Goal: Transaction & Acquisition: Download file/media

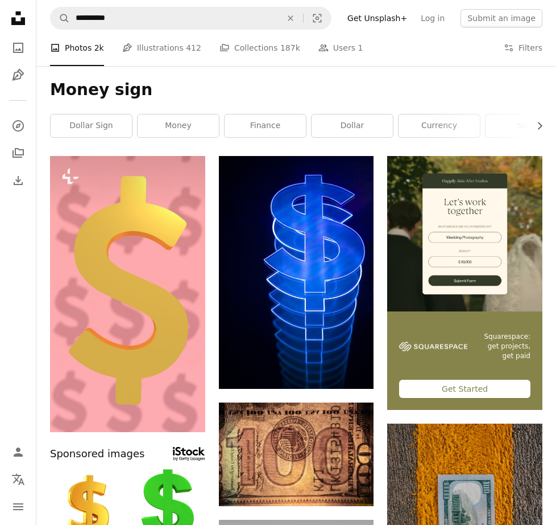
scroll to position [2503, 0]
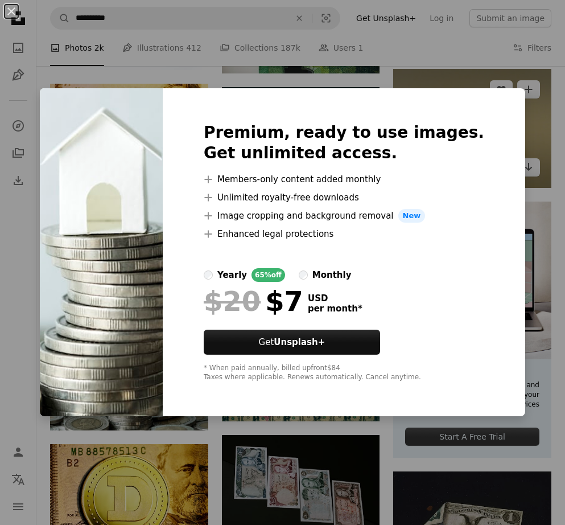
drag, startPoint x: 415, startPoint y: 55, endPoint x: 395, endPoint y: 114, distance: 62.4
click at [415, 56] on div "An X shape Premium, ready to use images. Get unlimited access. A plus sign Memb…" at bounding box center [282, 262] width 565 height 525
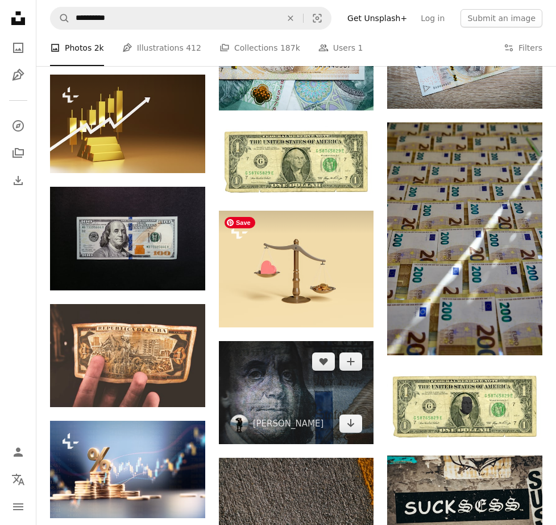
scroll to position [3755, 0]
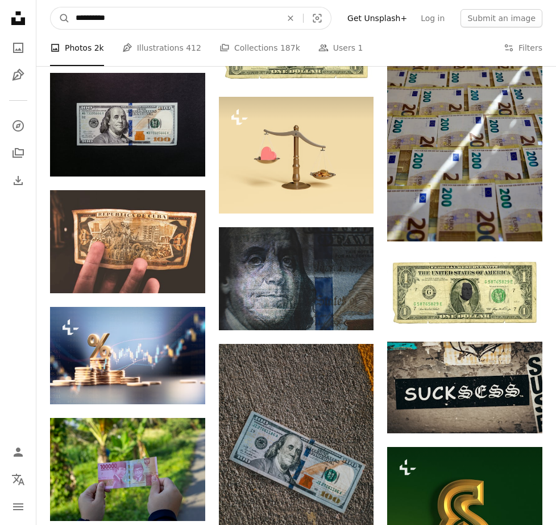
drag, startPoint x: 136, startPoint y: 22, endPoint x: 74, endPoint y: 22, distance: 62.0
click at [74, 22] on input "**********" at bounding box center [174, 18] width 208 height 22
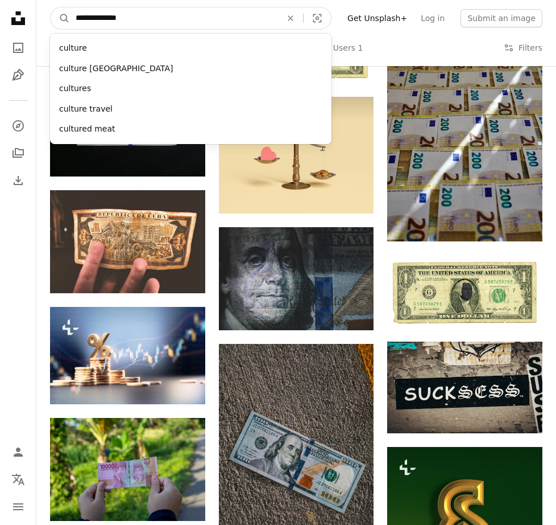
type input "**********"
click button "A magnifying glass" at bounding box center [60, 18] width 19 height 22
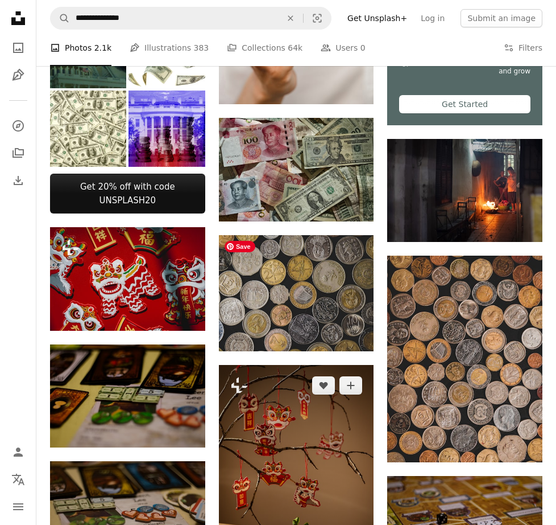
scroll to position [398, 0]
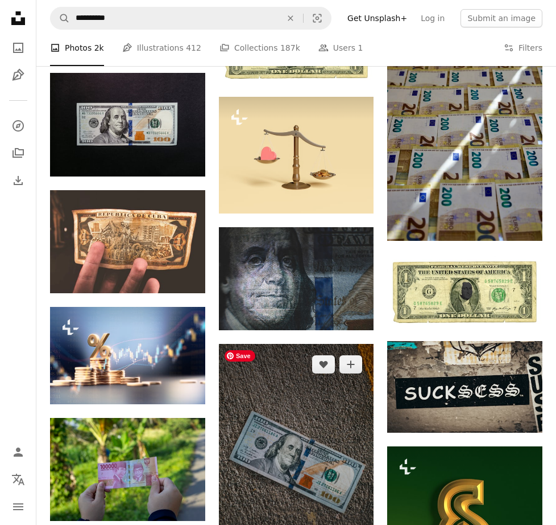
scroll to position [3811, 0]
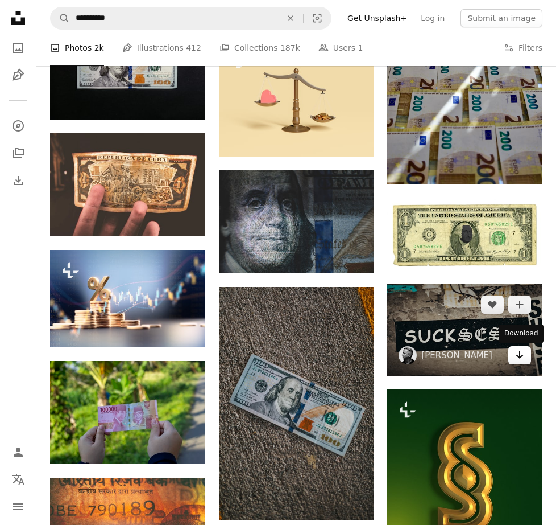
click at [519, 354] on icon "Download" at bounding box center [520, 354] width 7 height 8
